Goal: Transaction & Acquisition: Purchase product/service

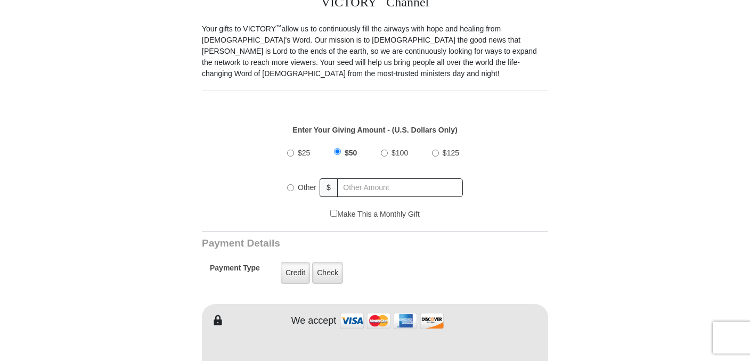
scroll to position [312, 0]
click at [294, 269] on label "Credit" at bounding box center [295, 272] width 29 height 22
click at [0, 0] on input "Credit" at bounding box center [0, 0] width 0 height 0
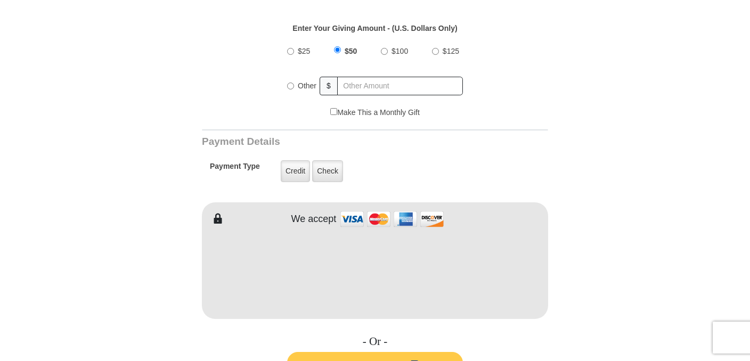
scroll to position [414, 0]
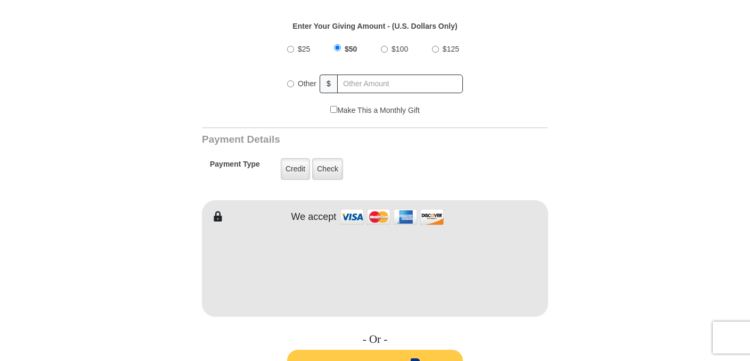
type input "[PERSON_NAME]"
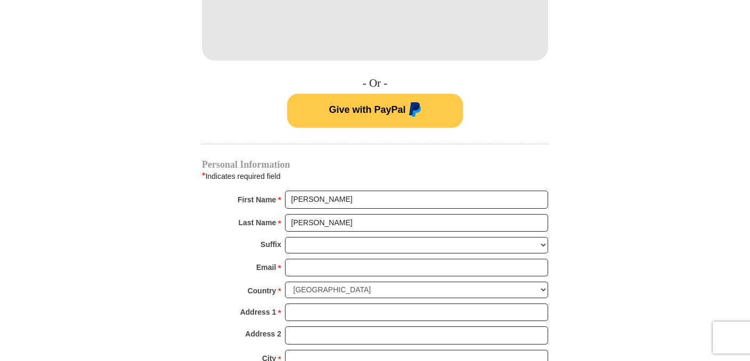
scroll to position [692, 0]
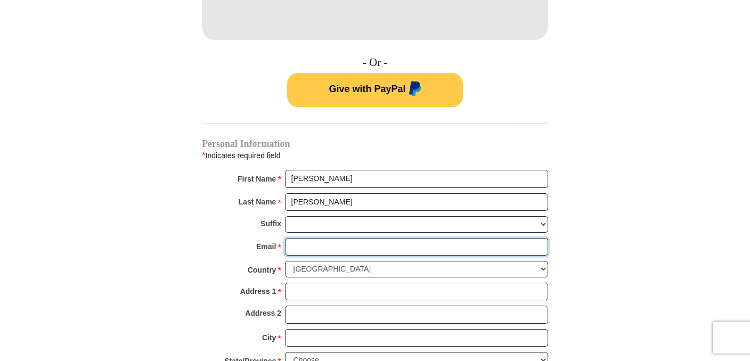
click at [337, 248] on input "Email *" at bounding box center [416, 247] width 263 height 18
type input "[EMAIL_ADDRESS][DOMAIN_NAME]"
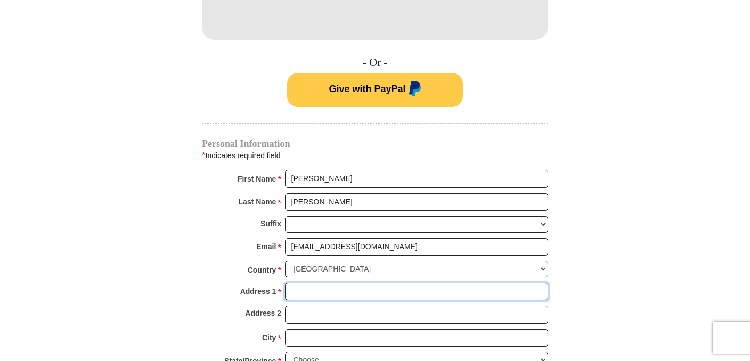
type input "35237, SHALOM DR [PERSON_NAME]"
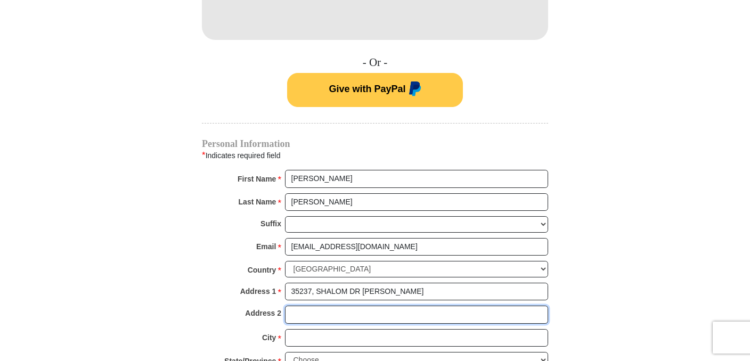
type input "SHALOM DR [PERSON_NAME]"
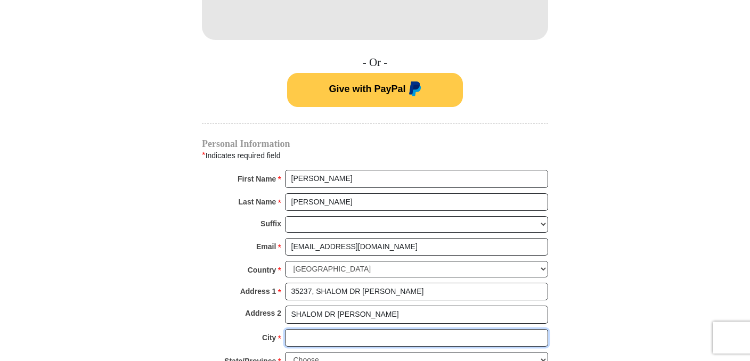
type input "Mentor"
select select "MN"
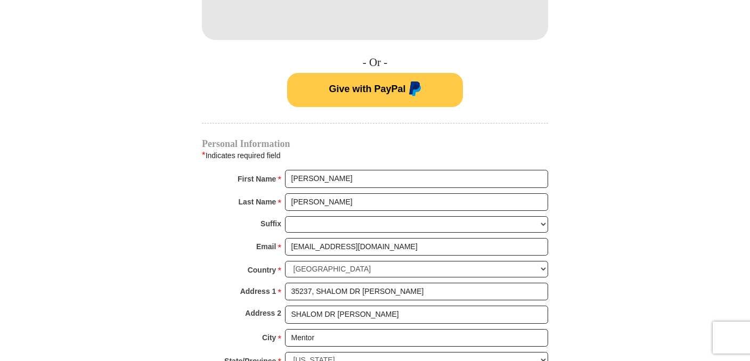
type input "56736"
type input "2182805428"
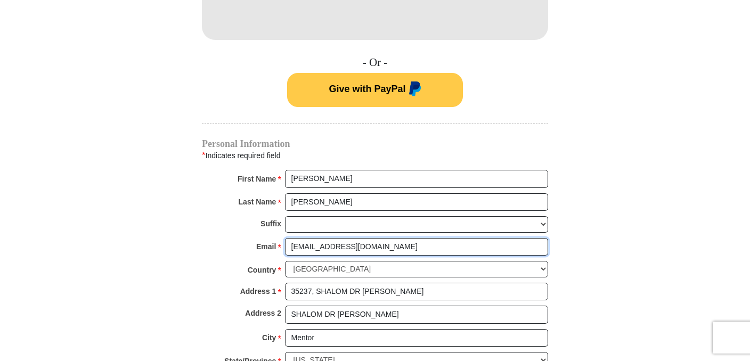
drag, startPoint x: 374, startPoint y: 247, endPoint x: 273, endPoint y: 249, distance: 101.3
click at [273, 249] on div "Email * [EMAIL_ADDRESS][DOMAIN_NAME] Please enter Email The email address you h…" at bounding box center [375, 249] width 346 height 23
type input "[EMAIL_ADDRESS][DOMAIN_NAME]"
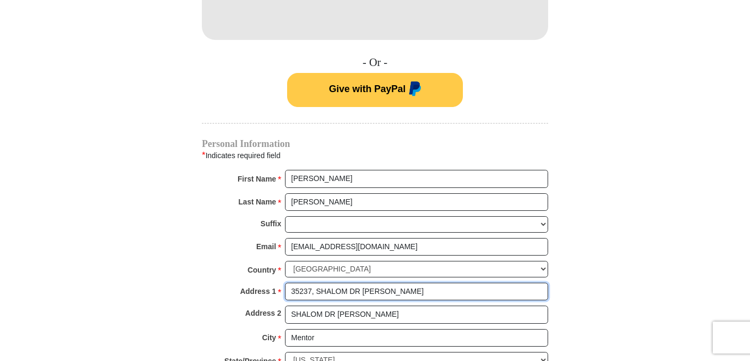
drag, startPoint x: 398, startPoint y: 295, endPoint x: 273, endPoint y: 295, distance: 125.7
click at [273, 295] on div "Address 1 * 35237, SHALOM DR SE Please enter Address 1" at bounding box center [375, 294] width 346 height 23
type input "[STREET_ADDRESS][PERSON_NAME]"
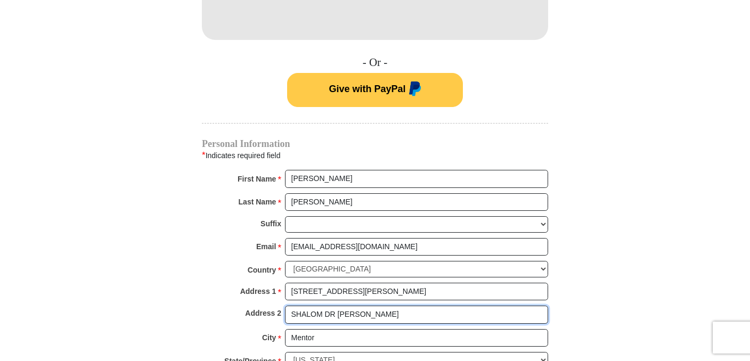
drag, startPoint x: 354, startPoint y: 319, endPoint x: 237, endPoint y: 318, distance: 117.2
click at [237, 318] on div "Address 2 SHALOM DR SE" at bounding box center [375, 317] width 346 height 23
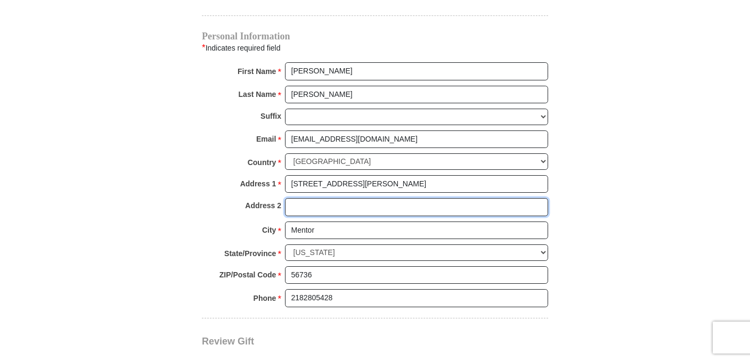
scroll to position [801, 0]
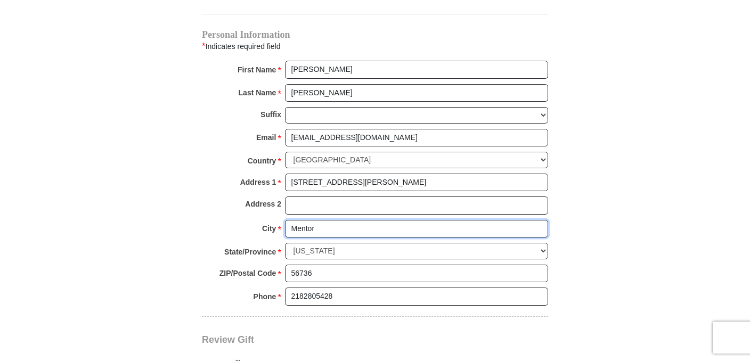
drag, startPoint x: 343, startPoint y: 228, endPoint x: 280, endPoint y: 228, distance: 62.9
click at [280, 228] on div "City * Mentor Please enter City" at bounding box center [375, 231] width 346 height 23
type input "Fertile"
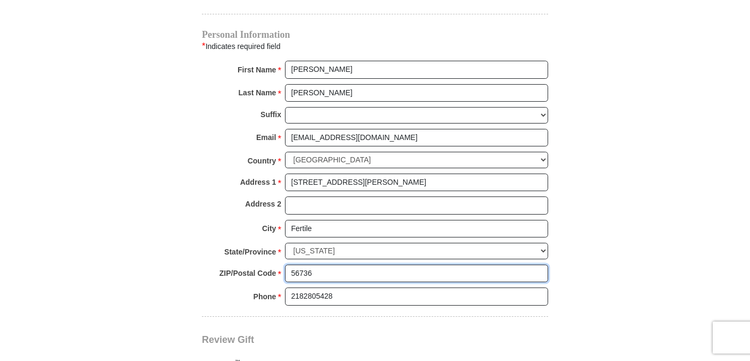
drag, startPoint x: 340, startPoint y: 276, endPoint x: 279, endPoint y: 272, distance: 60.8
click at [279, 272] on div "ZIP/Postal Code * 56736 No postal code? Click here. Please enter ZIP/Postal Cod…" at bounding box center [375, 276] width 346 height 23
type input "56540"
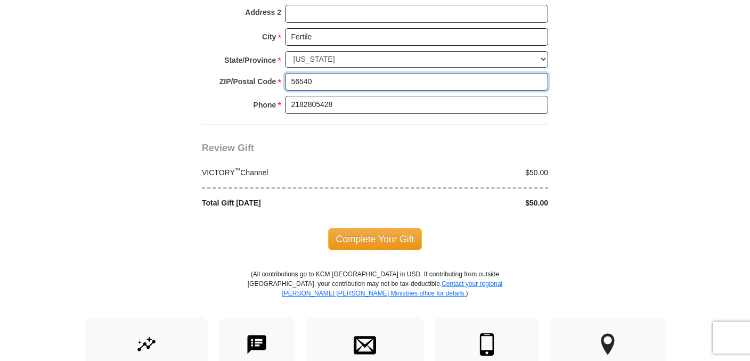
scroll to position [994, 0]
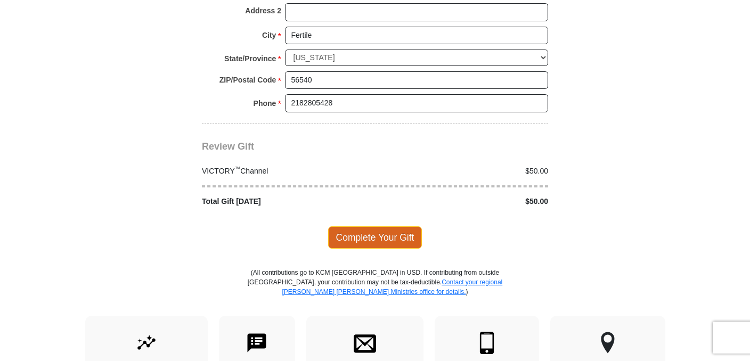
click at [398, 240] on span "Complete Your Gift" at bounding box center [375, 237] width 94 height 22
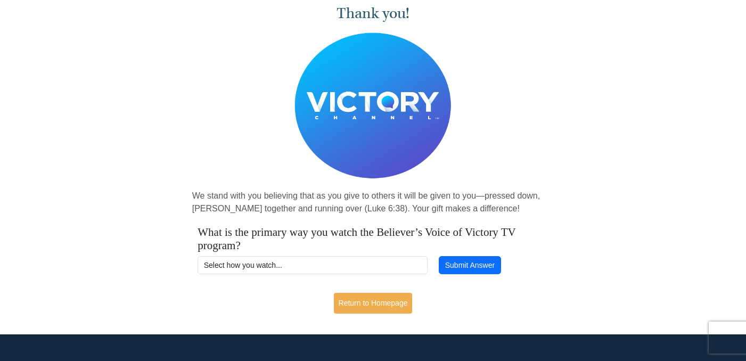
scroll to position [46, 0]
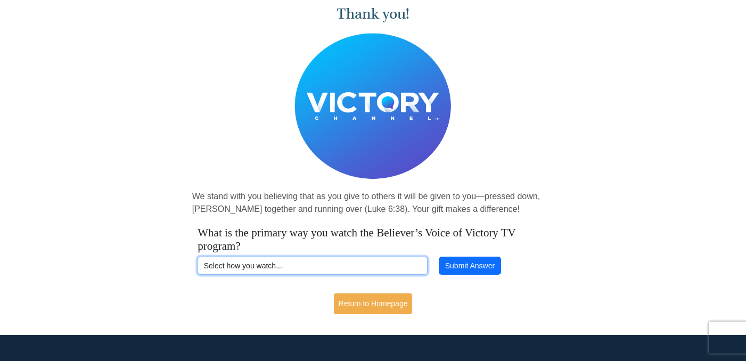
click at [288, 265] on select "Select how you watch... Daystar Morning Daystar Evening [DOMAIN_NAME] [DOMAIN_N…" at bounding box center [313, 266] width 230 height 18
select select "YOUTUBE"
click at [198, 257] on select "Select how you watch... Daystar Morning Daystar Evening [DOMAIN_NAME] [DOMAIN_N…" at bounding box center [313, 266] width 230 height 18
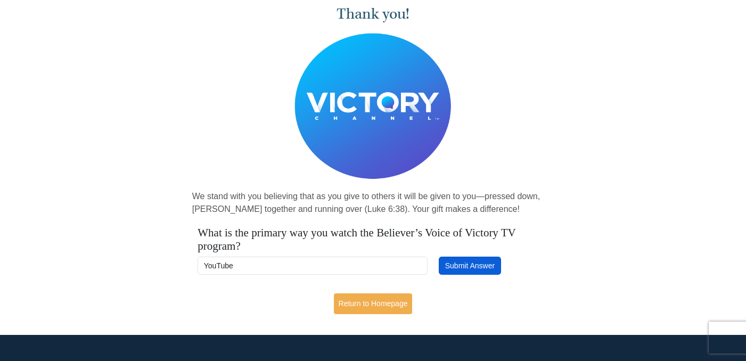
click at [469, 265] on button "Submit Answer" at bounding box center [470, 266] width 62 height 18
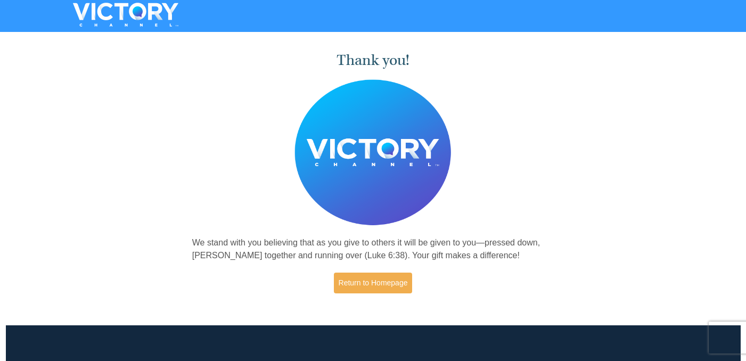
click at [584, 252] on div "Thank you! We stand with you believing that as you give to others it will be gi…" at bounding box center [373, 174] width 746 height 276
